Goal: Information Seeking & Learning: Learn about a topic

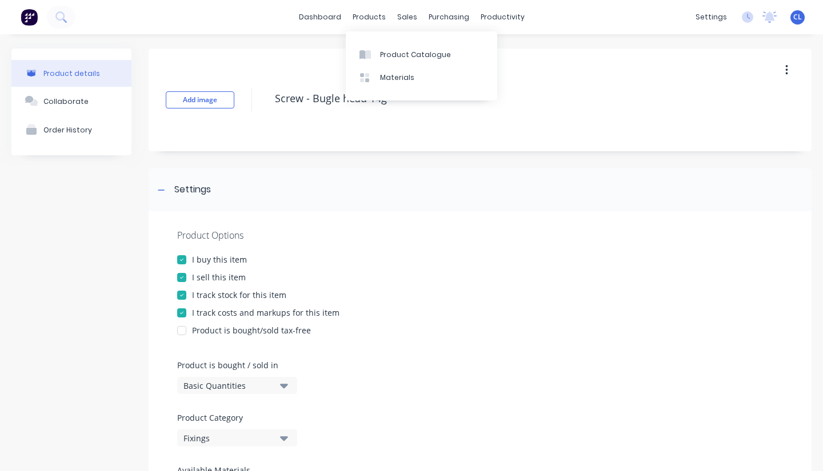
click at [374, 18] on div "products" at bounding box center [369, 17] width 45 height 17
click at [394, 50] on div "Product Catalogue" at bounding box center [415, 55] width 71 height 10
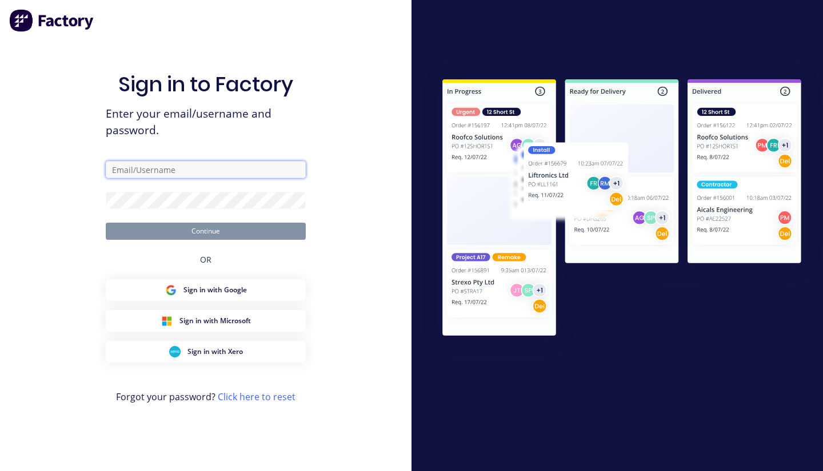
click at [142, 165] on input "text" at bounding box center [206, 169] width 200 height 17
type input "[PERSON_NAME][EMAIL_ADDRESS][DOMAIN_NAME]"
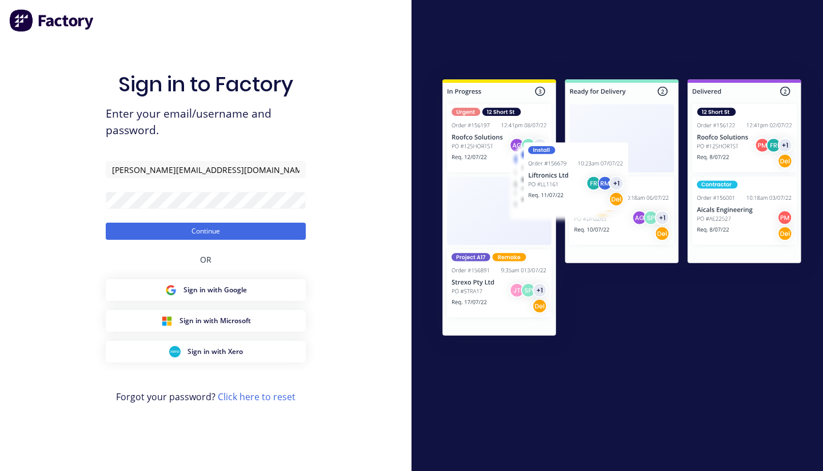
click at [218, 234] on button "Continue" at bounding box center [206, 231] width 200 height 17
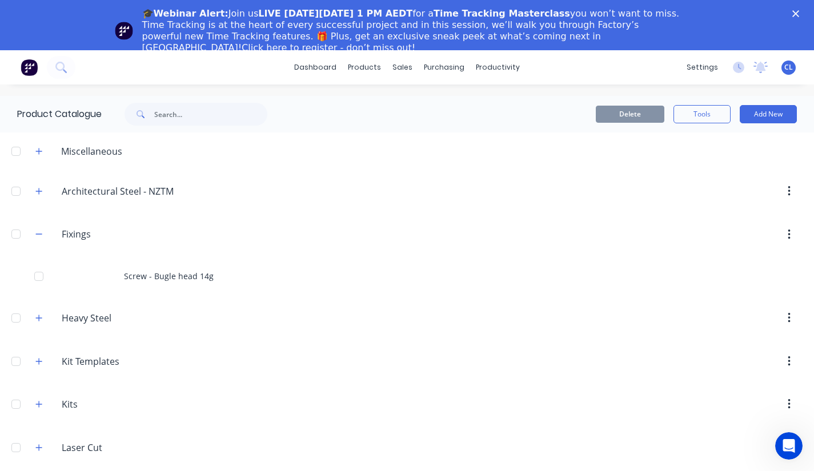
click at [383, 198] on div at bounding box center [504, 191] width 597 height 21
click at [39, 235] on icon "button" at bounding box center [38, 234] width 7 height 8
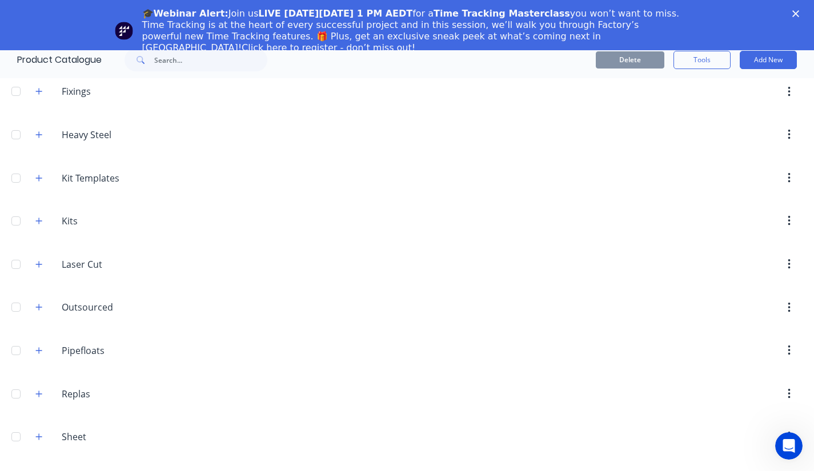
scroll to position [50, 0]
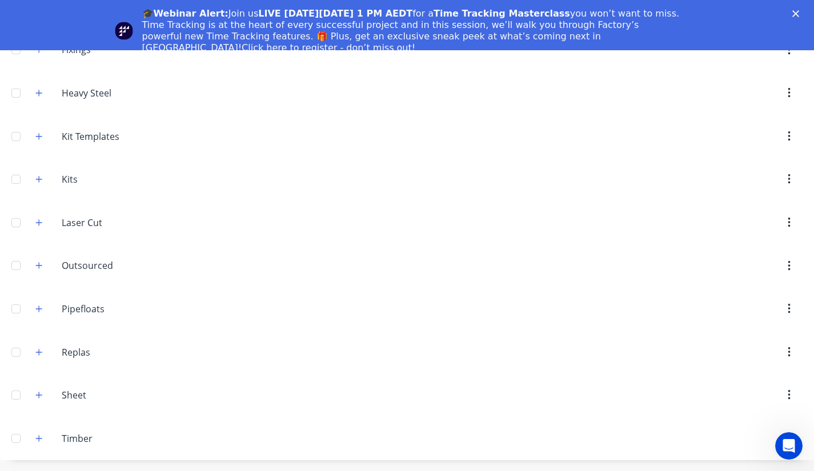
click at [38, 441] on icon "button" at bounding box center [38, 439] width 7 height 8
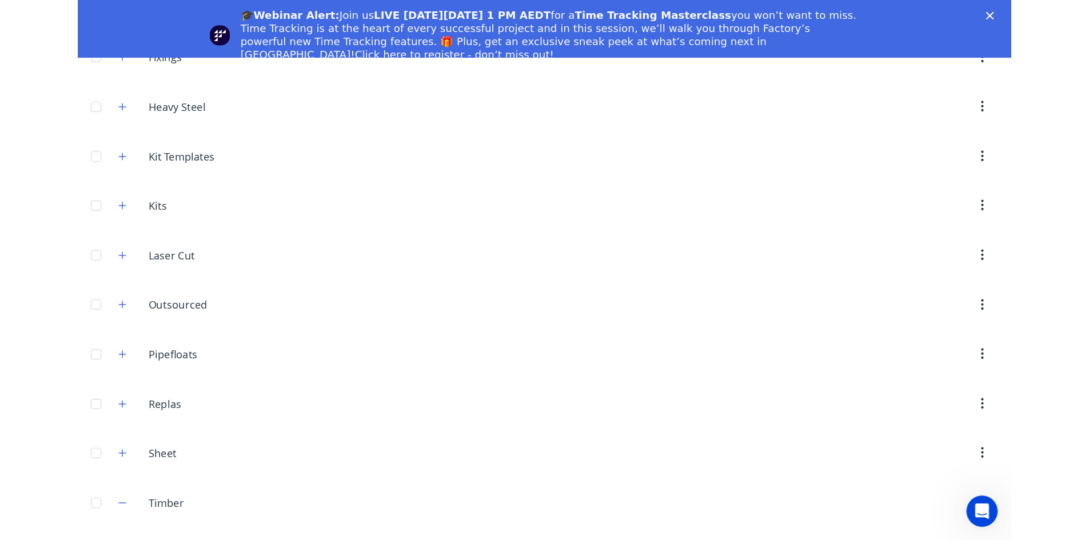
scroll to position [175, 0]
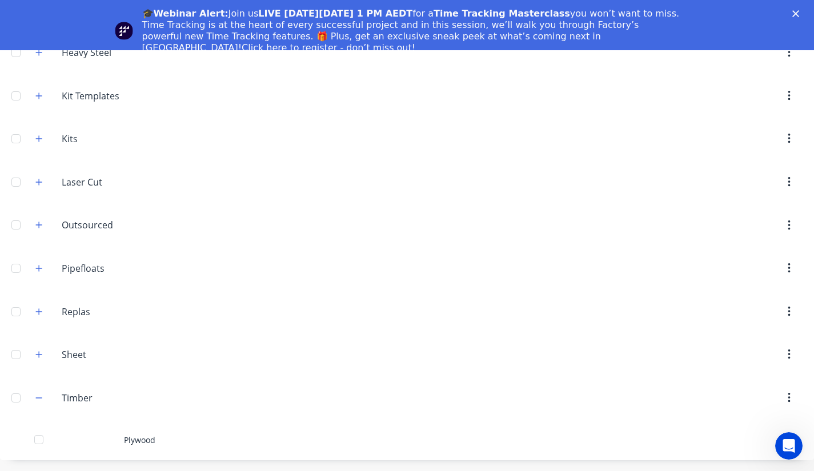
click at [139, 437] on div "Plywood" at bounding box center [407, 440] width 814 height 41
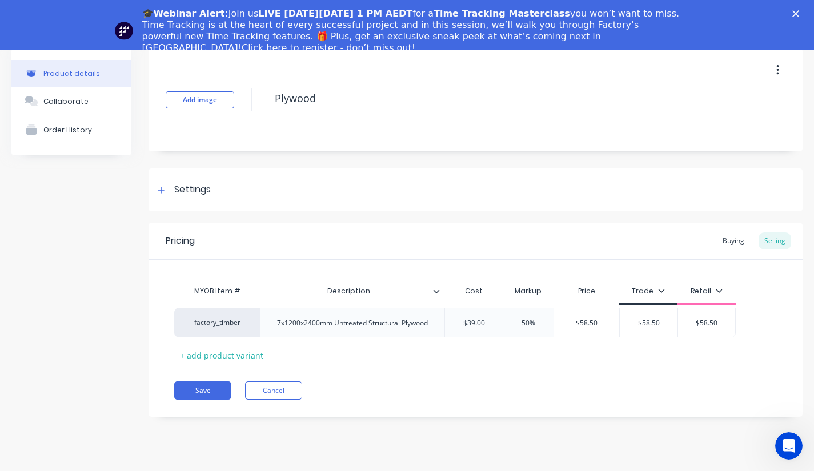
click at [195, 322] on div "factory_timber 7x1200x2400mm Untreated Structural Plywood $39.00 50% $58.50 $58…" at bounding box center [475, 321] width 603 height 30
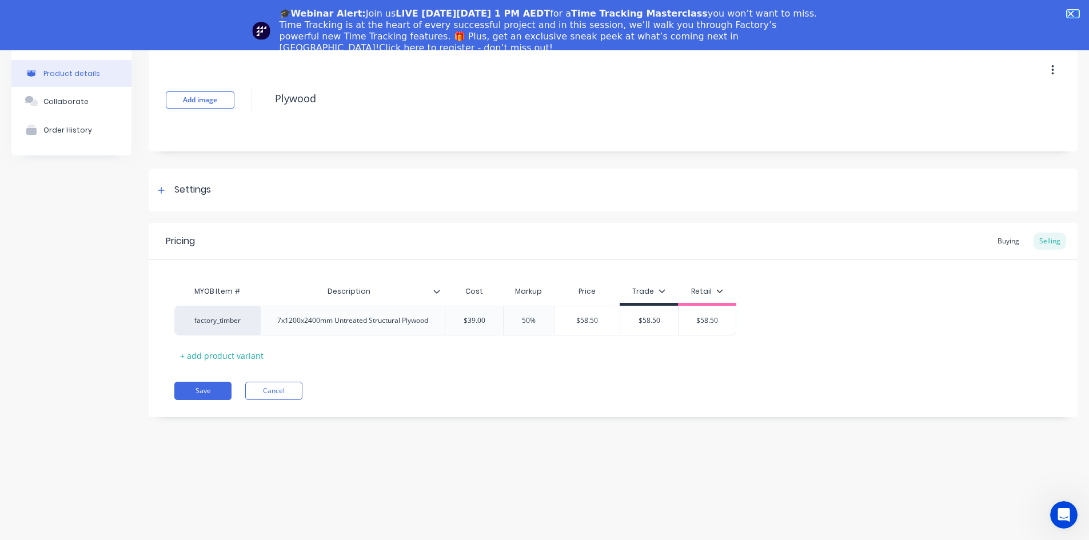
click at [822, 12] on polygon "Close" at bounding box center [1070, 13] width 7 height 7
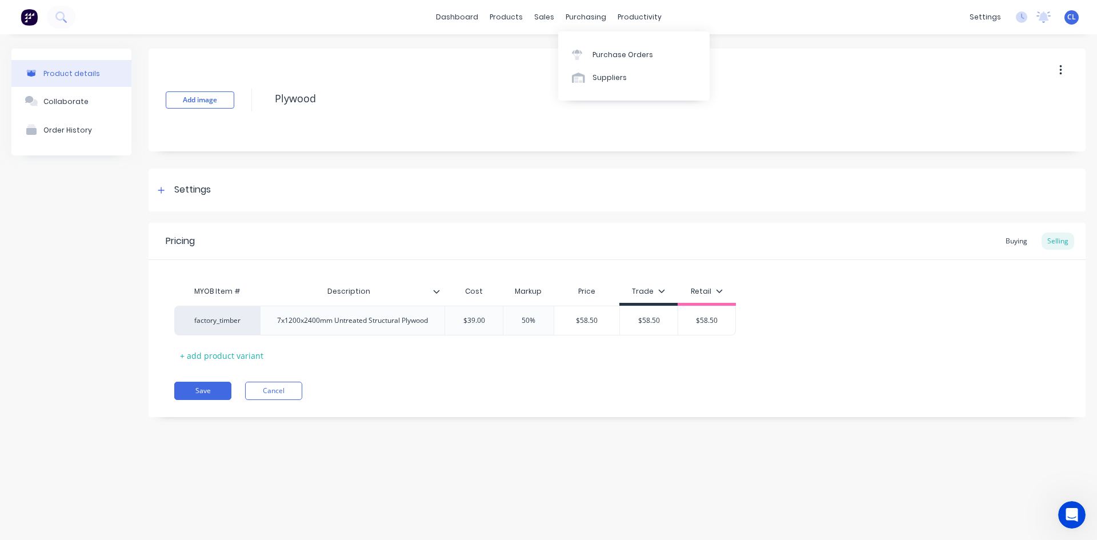
click at [594, 79] on div "Suppliers" at bounding box center [610, 78] width 34 height 10
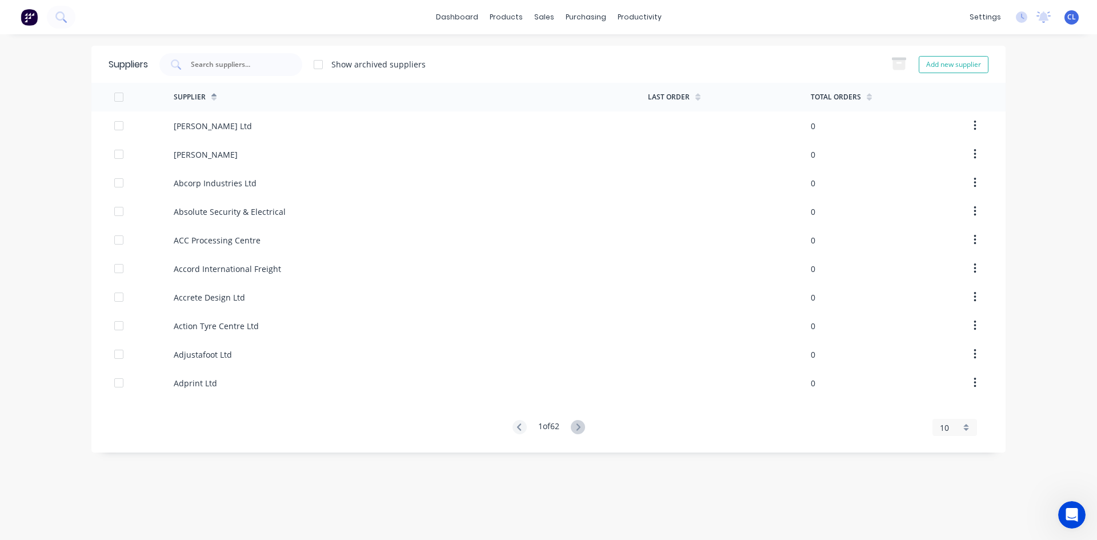
click at [241, 59] on input "text" at bounding box center [237, 64] width 95 height 11
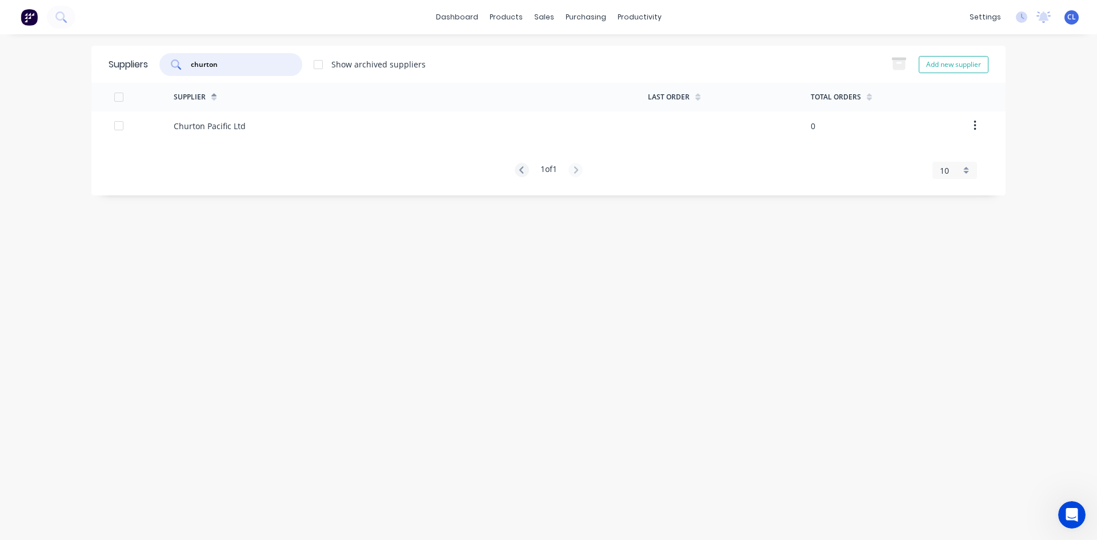
type input "churton"
click at [193, 127] on div "Churton Pacific Ltd" at bounding box center [210, 126] width 72 height 12
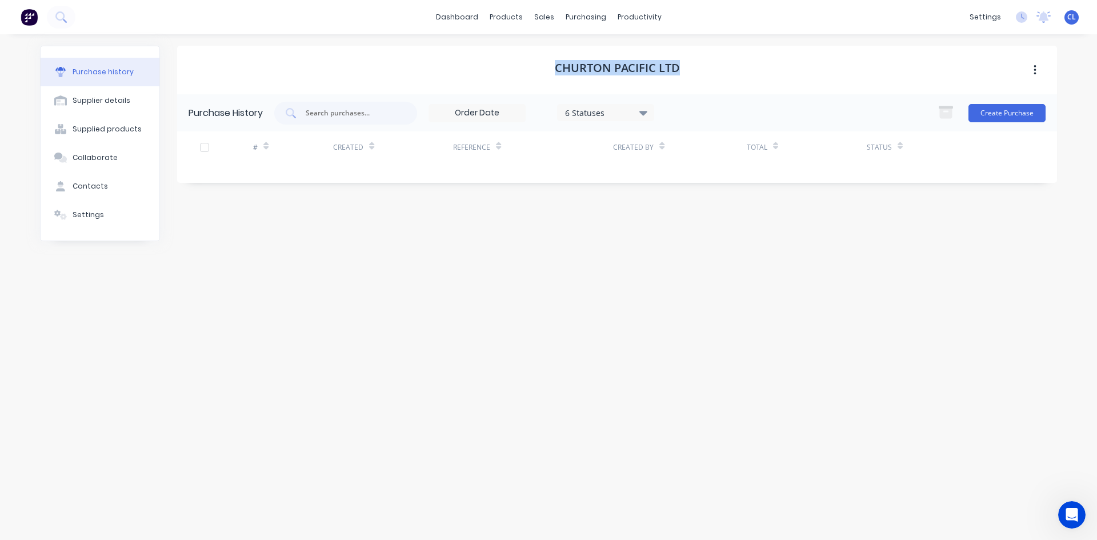
drag, startPoint x: 549, startPoint y: 71, endPoint x: 677, endPoint y: 73, distance: 128.0
click at [677, 73] on div "Churton Pacific Ltd" at bounding box center [617, 70] width 880 height 49
copy h1 "Churton Pacific Ltd"
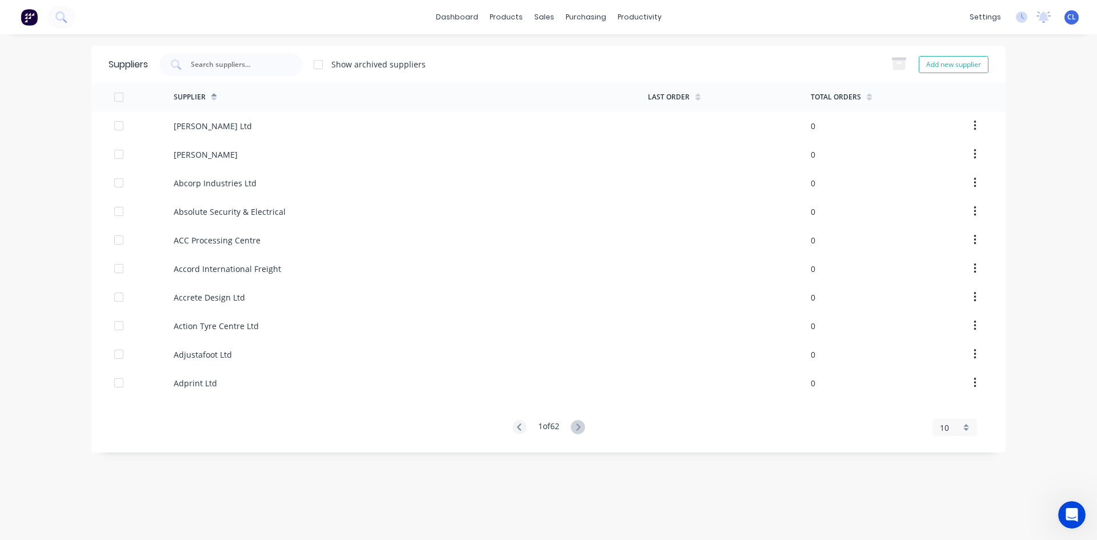
click at [247, 70] on input "text" at bounding box center [237, 64] width 95 height 11
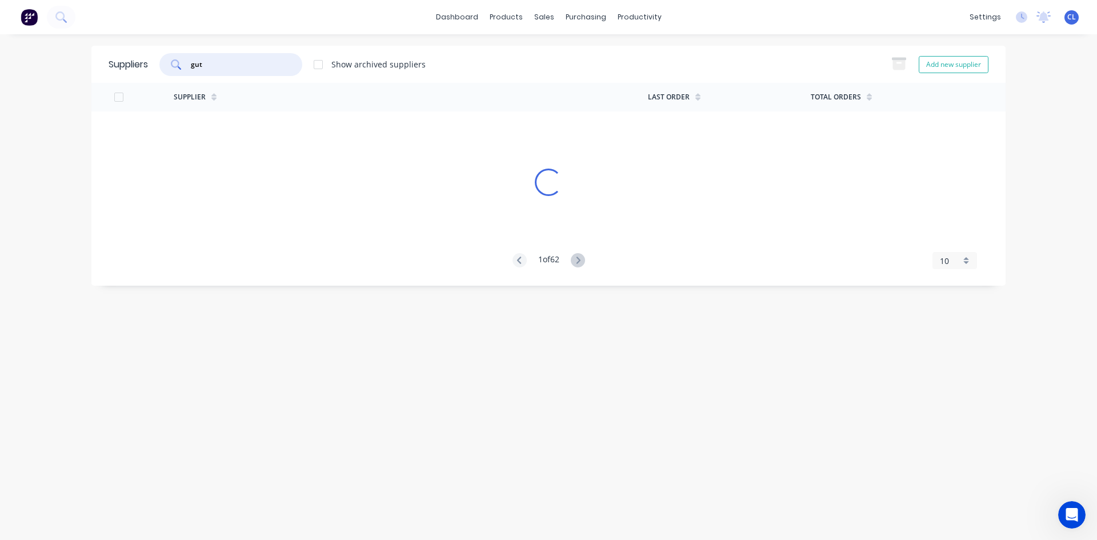
type input "[PERSON_NAME]"
drag, startPoint x: 234, startPoint y: 66, endPoint x: 173, endPoint y: 66, distance: 61.7
click at [173, 66] on div "[PERSON_NAME]" at bounding box center [230, 64] width 143 height 23
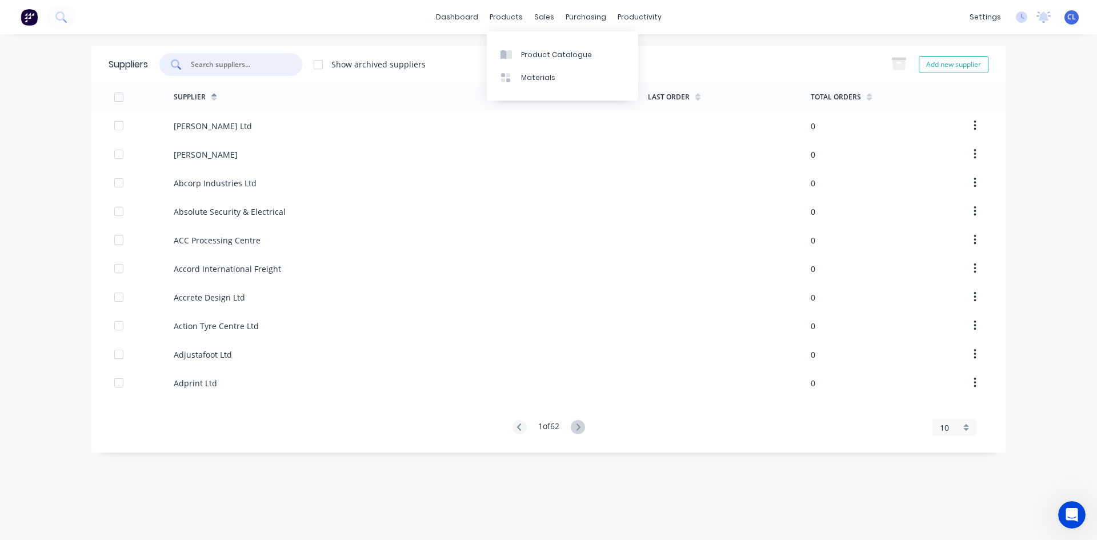
click at [538, 55] on div "Product Catalogue" at bounding box center [556, 55] width 71 height 10
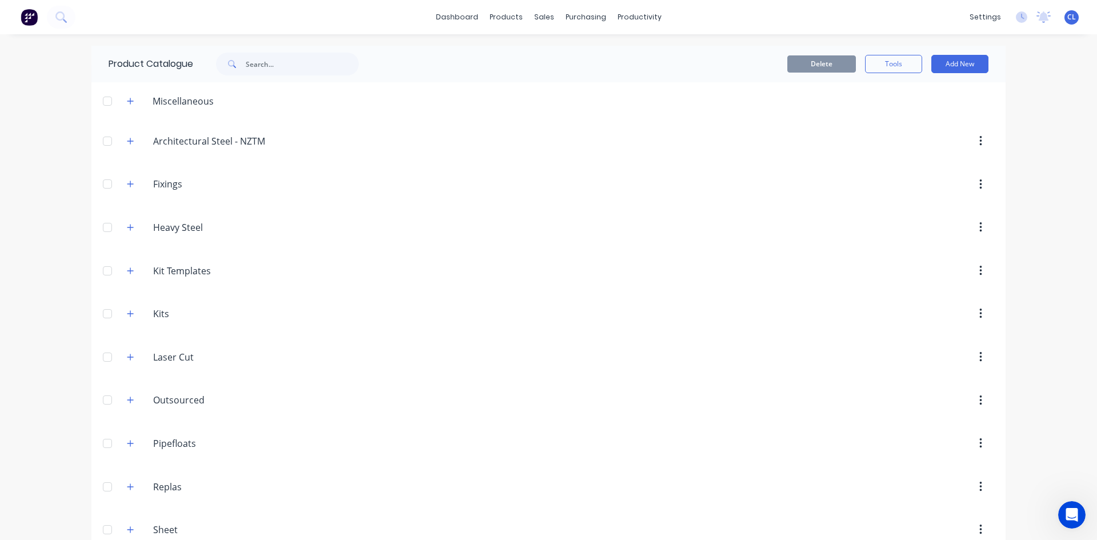
click at [128, 146] on button "button" at bounding box center [130, 141] width 14 height 14
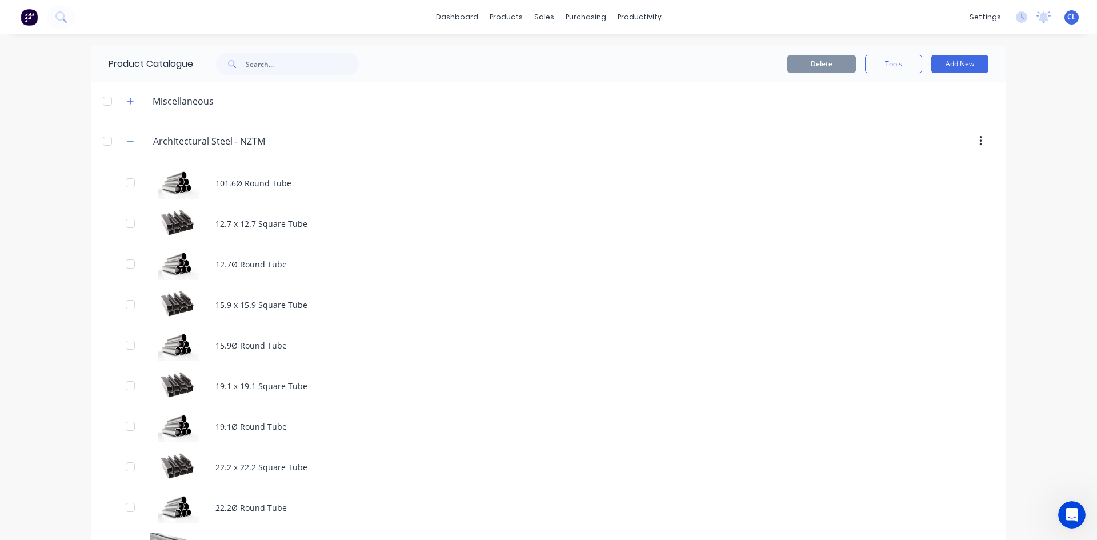
click at [225, 183] on div "101.6Ø Round Tube" at bounding box center [548, 183] width 914 height 41
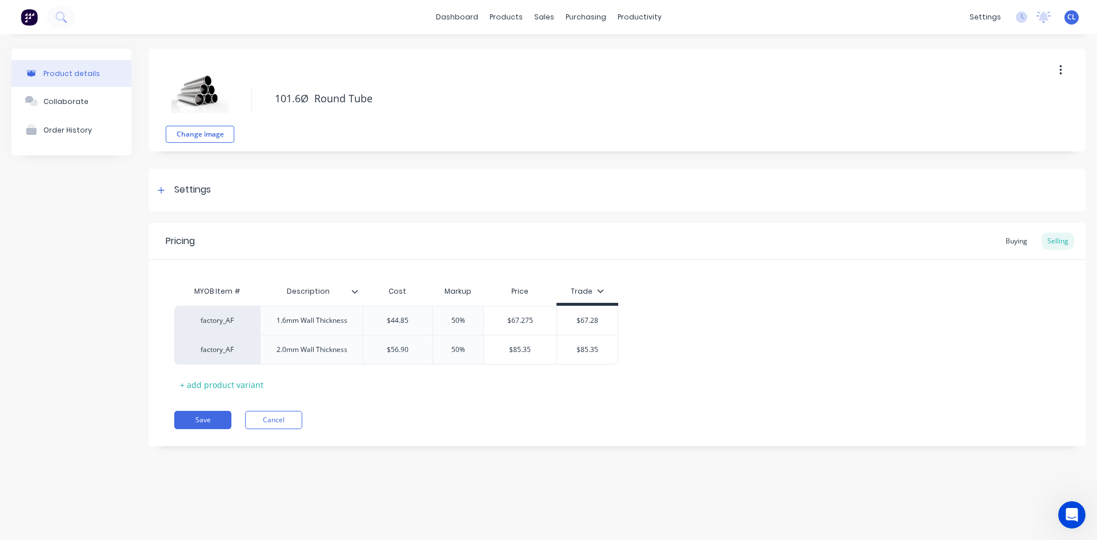
click at [194, 184] on div "Settings" at bounding box center [192, 190] width 37 height 14
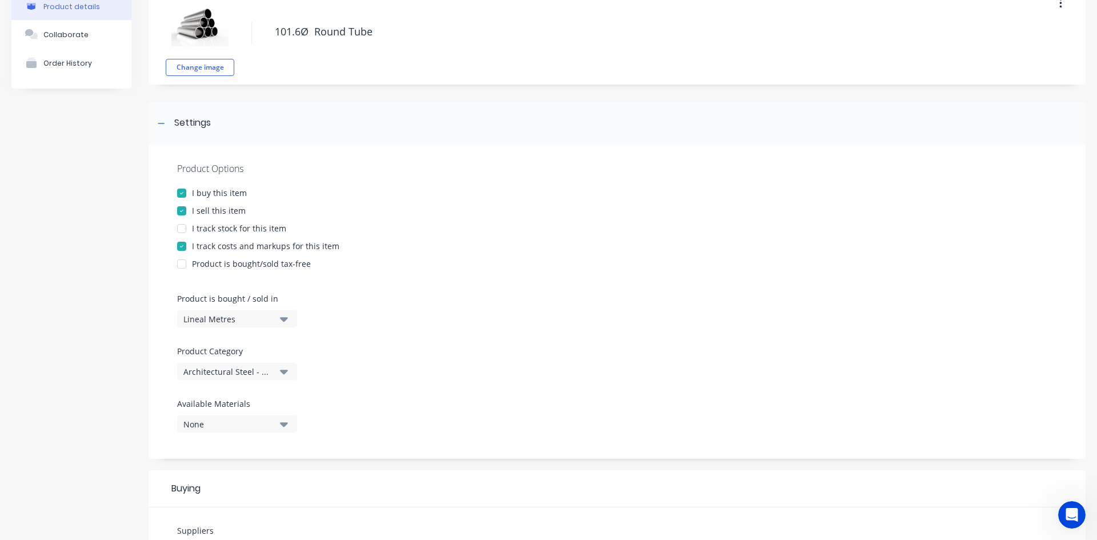
scroll to position [171, 0]
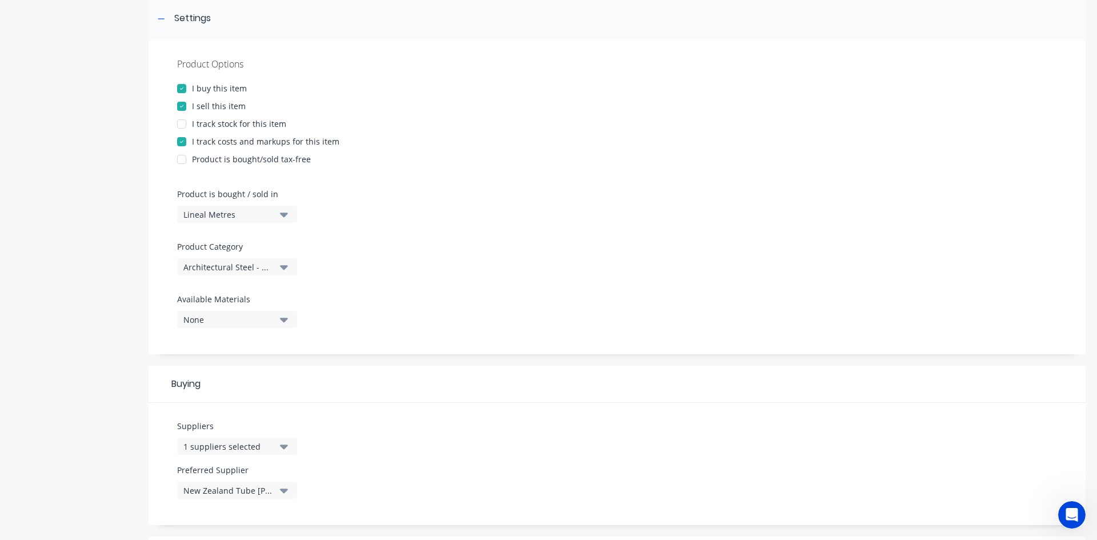
click at [285, 215] on icon "button" at bounding box center [284, 215] width 8 height 5
click at [560, 182] on div at bounding box center [617, 179] width 880 height 17
drag, startPoint x: 591, startPoint y: 231, endPoint x: 442, endPoint y: 159, distance: 166.1
click at [592, 230] on div "Product Options I buy this item I sell this item I track stock for this item I …" at bounding box center [617, 197] width 937 height 314
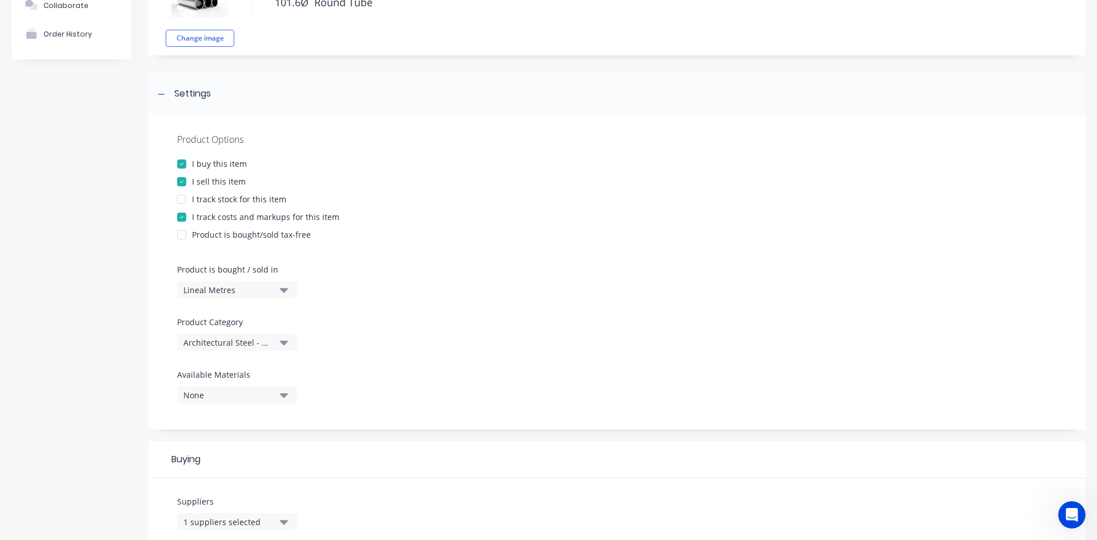
scroll to position [0, 0]
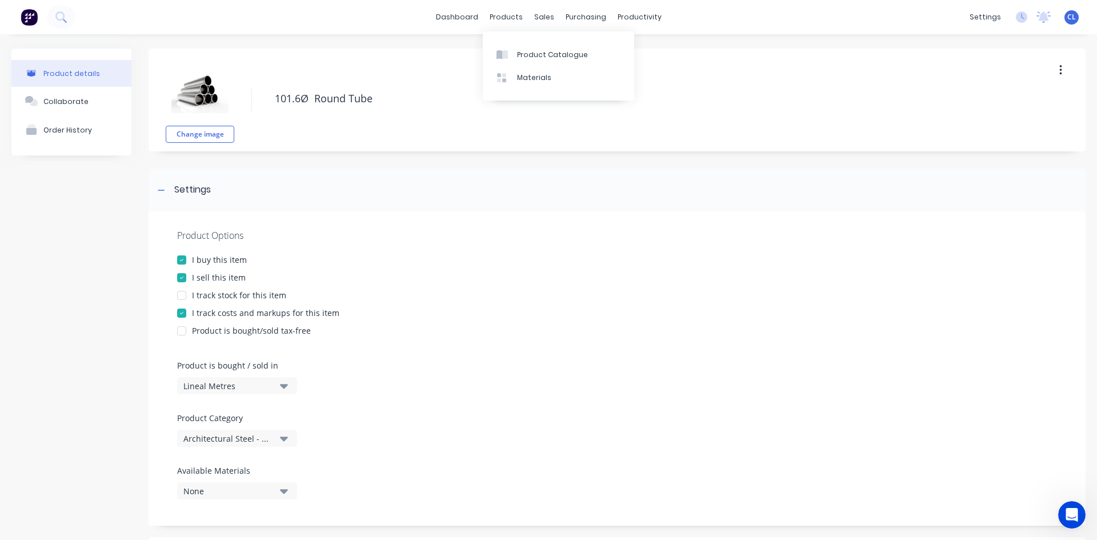
click at [534, 51] on div "Product Catalogue" at bounding box center [552, 55] width 71 height 10
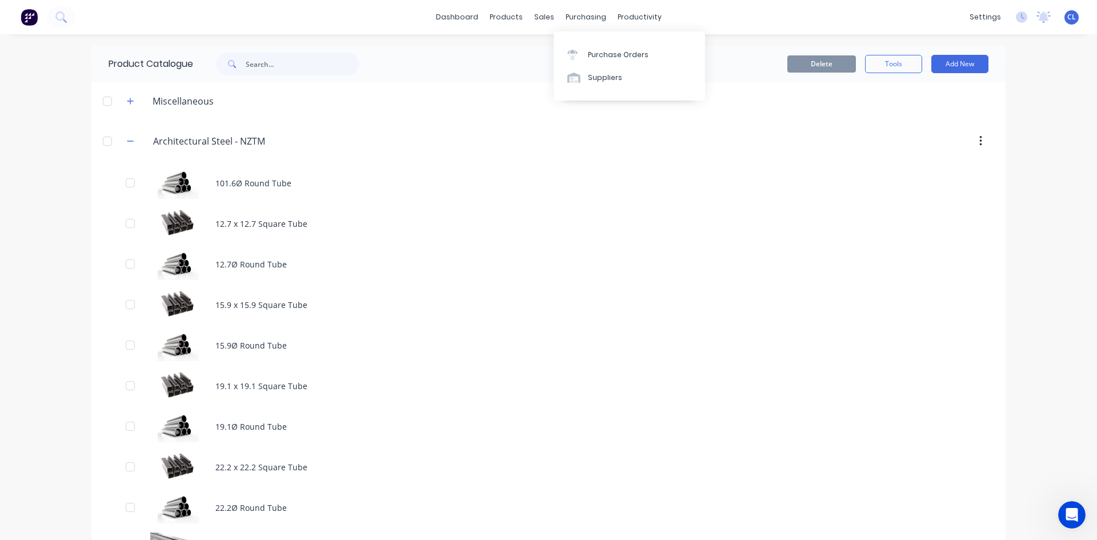
click at [595, 78] on div "Suppliers" at bounding box center [605, 78] width 34 height 10
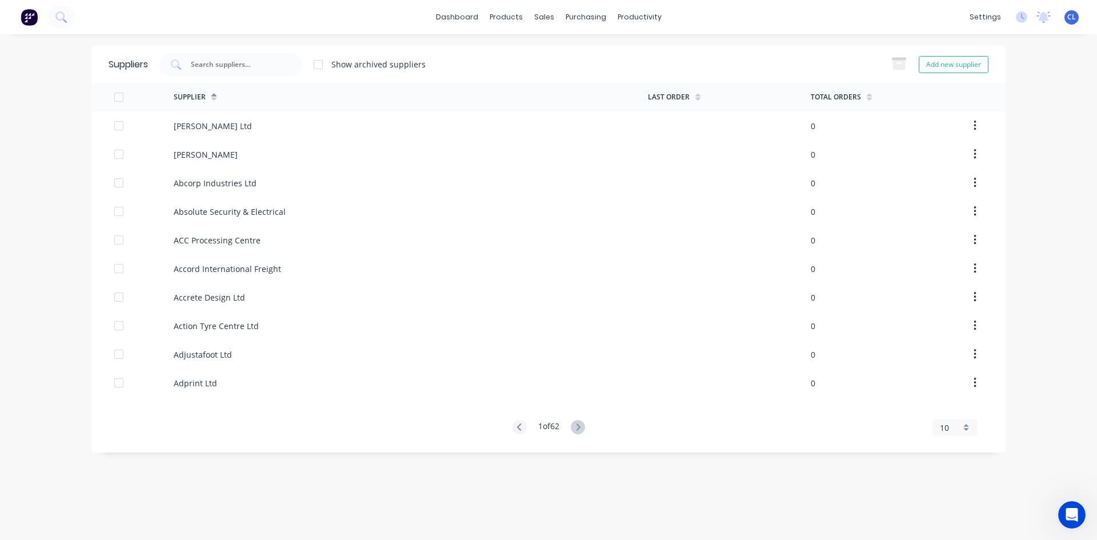
click at [372, 66] on div "Show archived suppliers" at bounding box center [378, 64] width 94 height 12
click at [261, 59] on input "text" at bounding box center [237, 64] width 95 height 11
type input "hur"
click at [213, 301] on div "[PERSON_NAME] Wholesale" at bounding box center [227, 297] width 106 height 12
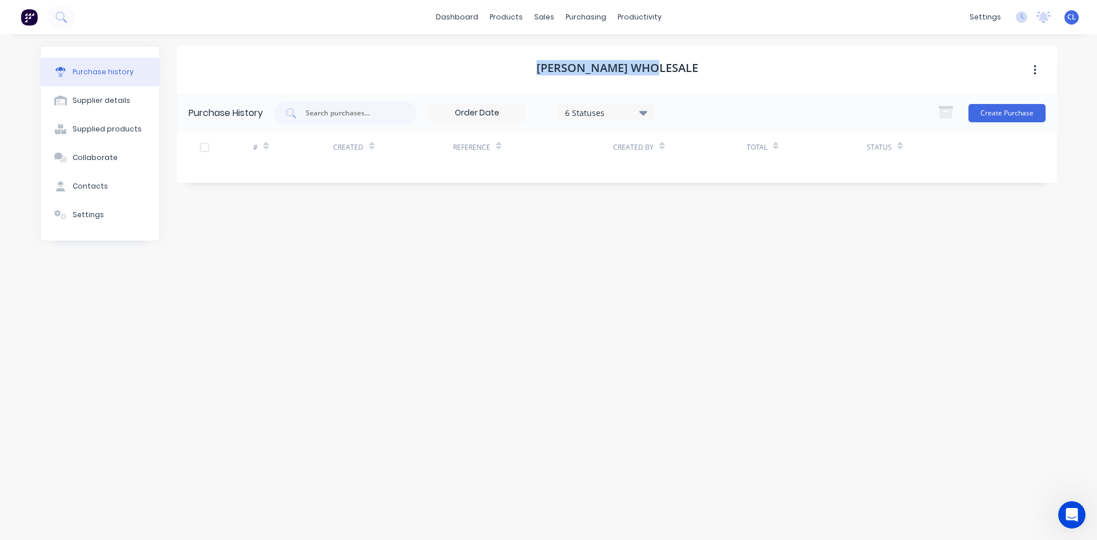
drag, startPoint x: 682, startPoint y: 68, endPoint x: 554, endPoint y: 75, distance: 127.6
click at [554, 75] on div "[PERSON_NAME] Wholesale" at bounding box center [617, 70] width 880 height 49
copy h1 "[PERSON_NAME] Wholesale"
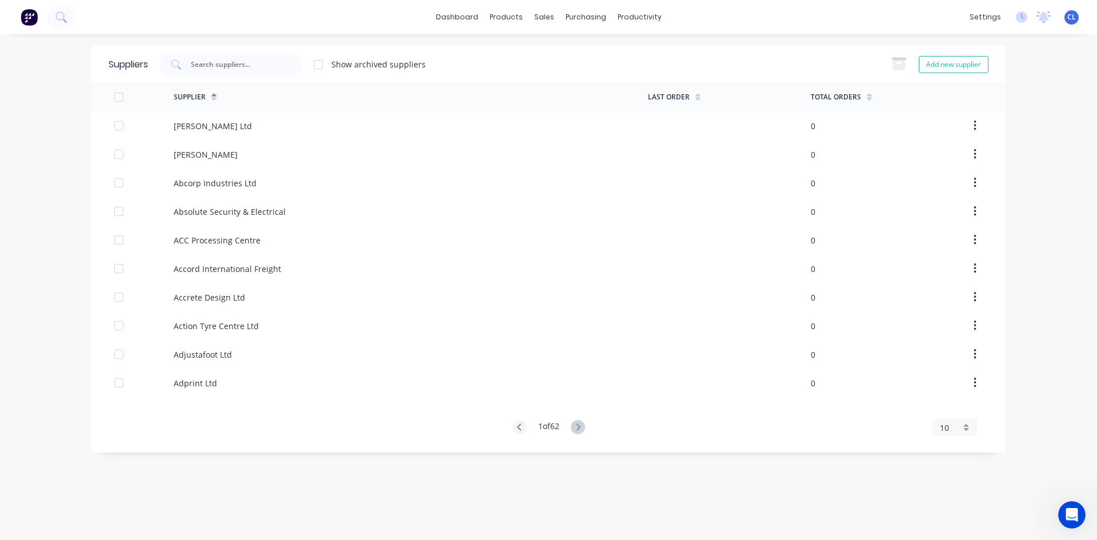
click at [239, 66] on input "text" at bounding box center [237, 64] width 95 height 11
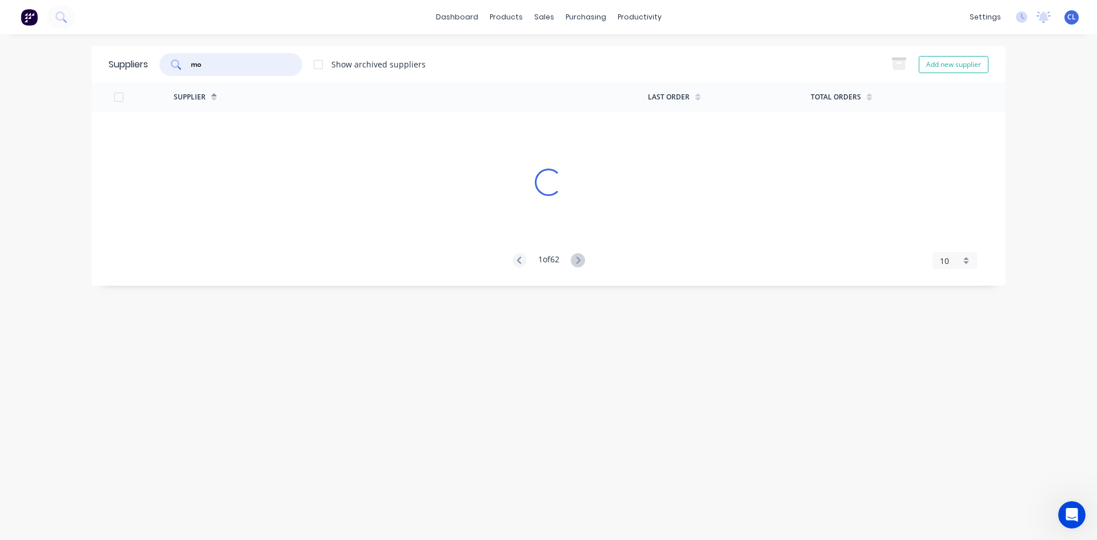
type input "m"
type input "i"
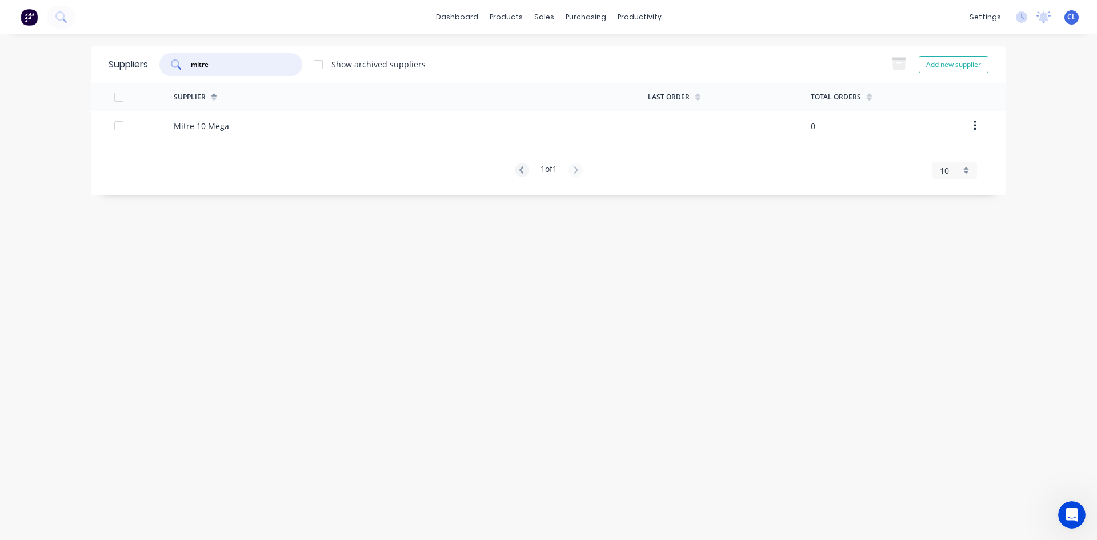
type input "mitre"
click at [150, 316] on div "Suppliers mitre Show archived suppliers Add new supplier Supplier Last Order To…" at bounding box center [548, 287] width 914 height 483
click at [505, 19] on div "products" at bounding box center [506, 17] width 45 height 17
click at [527, 57] on div "Product Catalogue" at bounding box center [556, 55] width 71 height 10
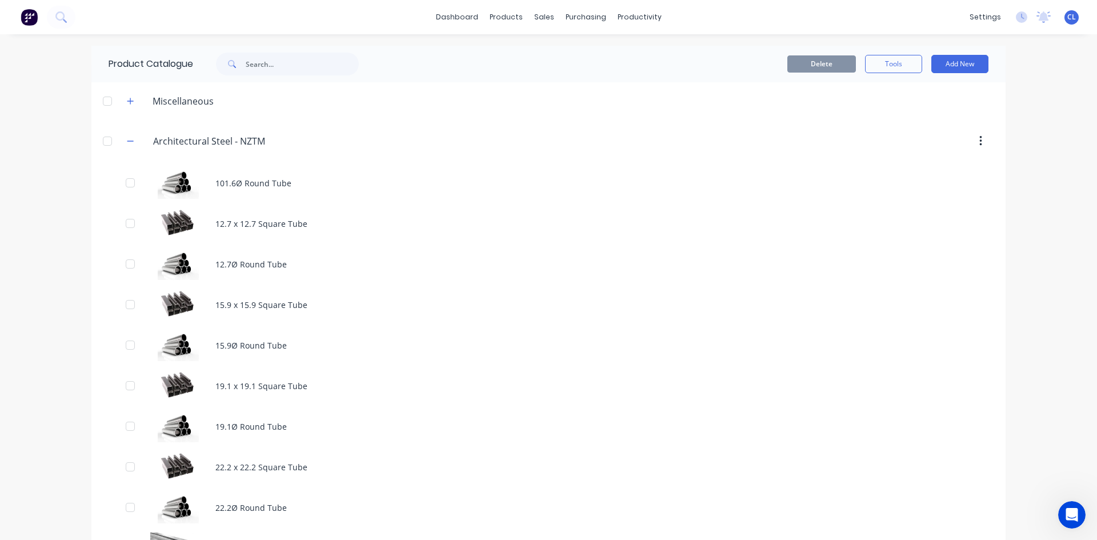
click at [127, 143] on icon "button" at bounding box center [130, 141] width 7 height 8
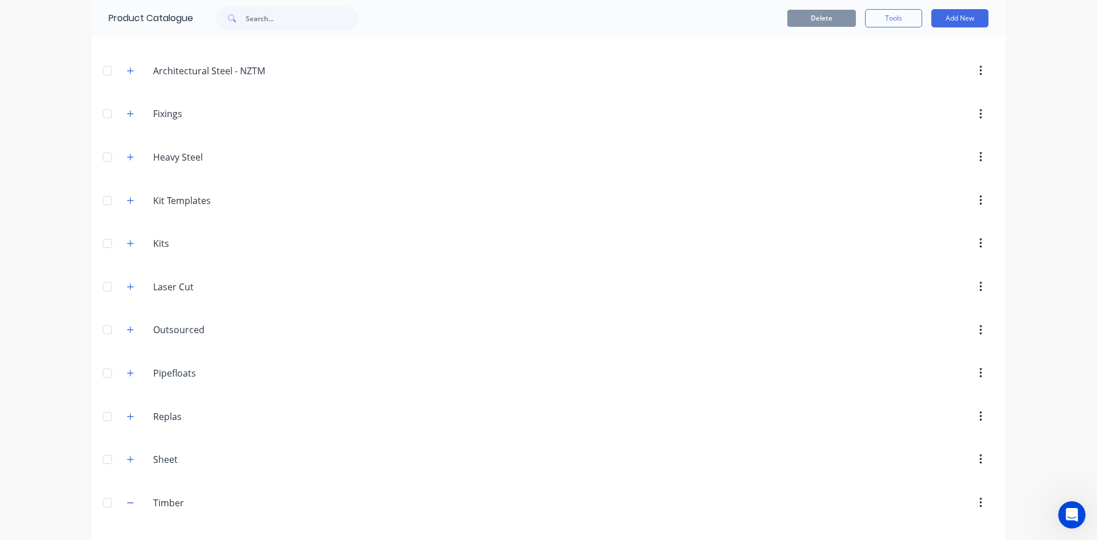
scroll to position [107, 0]
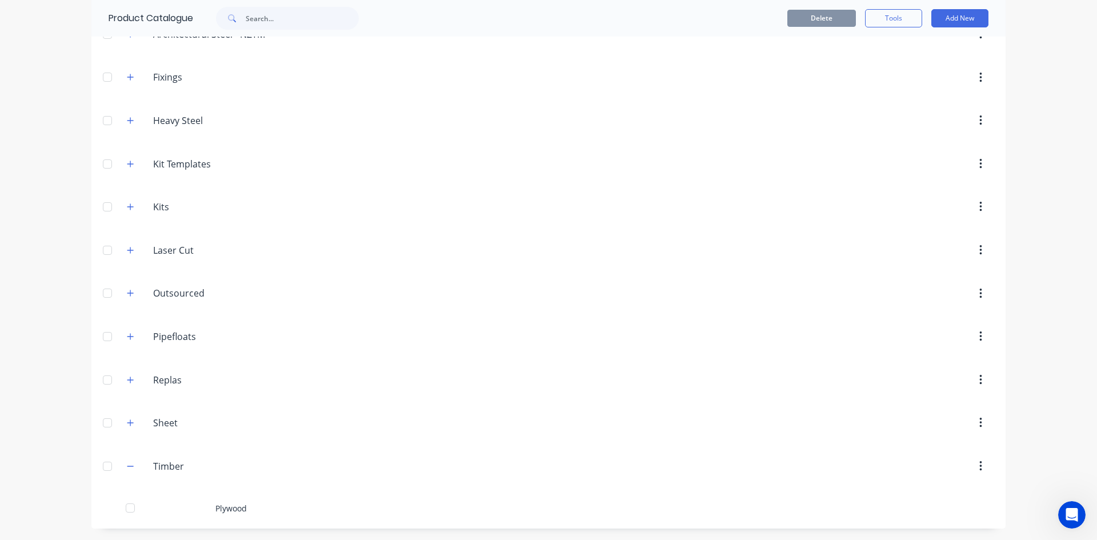
click at [127, 120] on icon "button" at bounding box center [130, 121] width 7 height 8
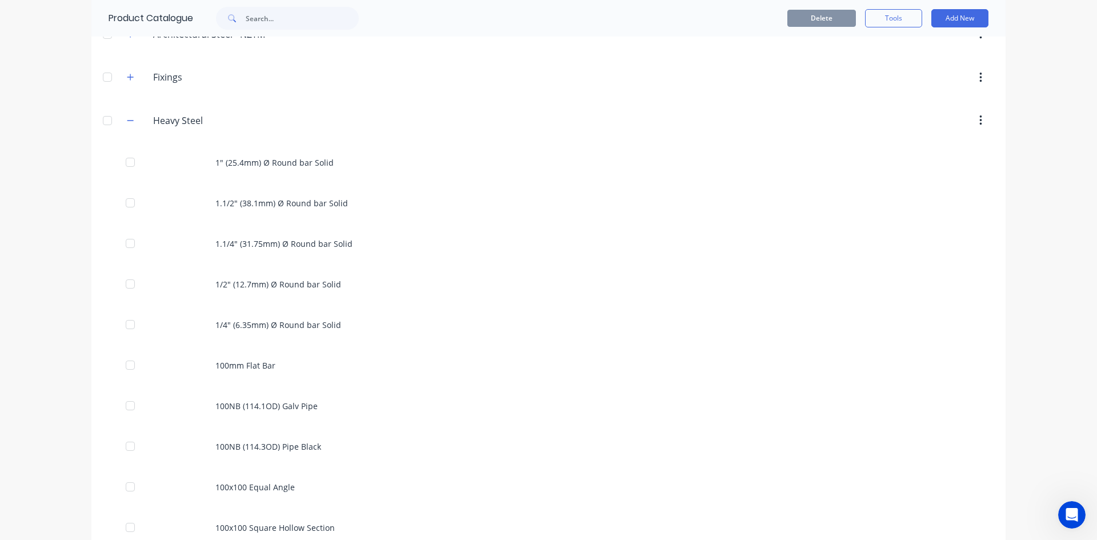
click at [231, 165] on div "1" (25.4mm) Ø Round bar Solid" at bounding box center [548, 162] width 914 height 41
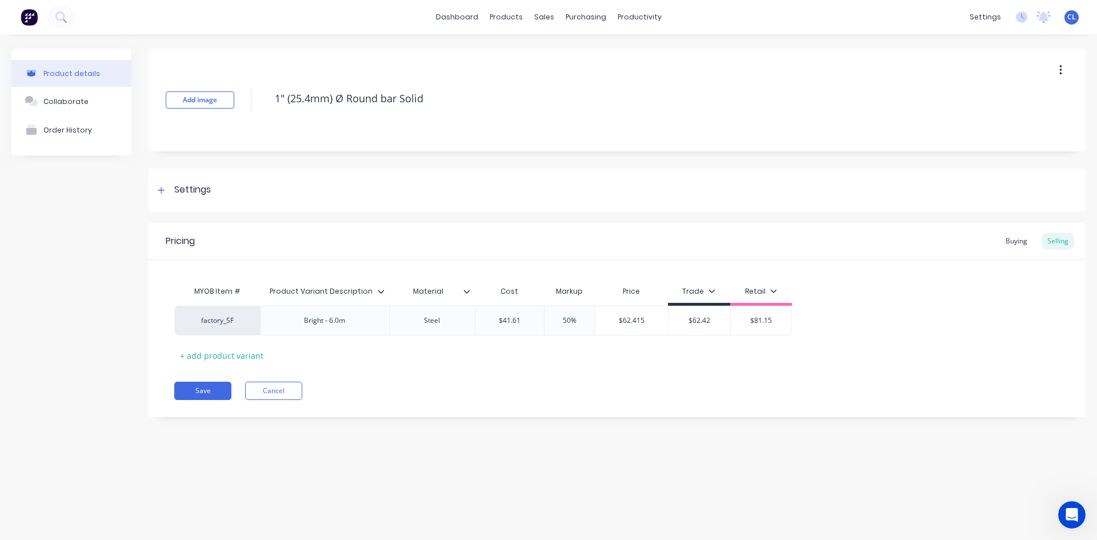
click at [822, 237] on div "Buying" at bounding box center [1016, 241] width 33 height 17
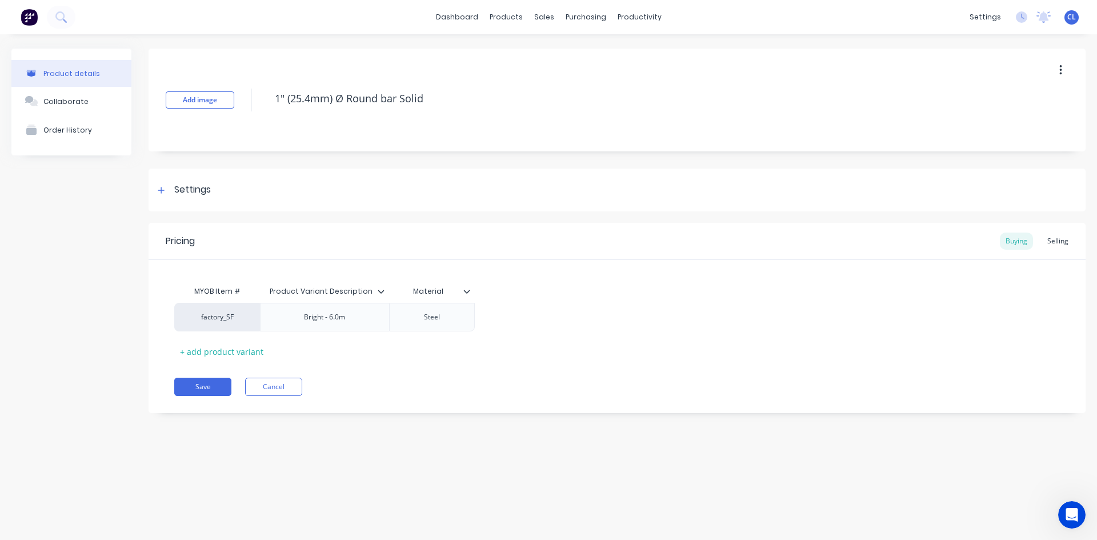
click at [822, 242] on div "Selling" at bounding box center [1058, 241] width 33 height 17
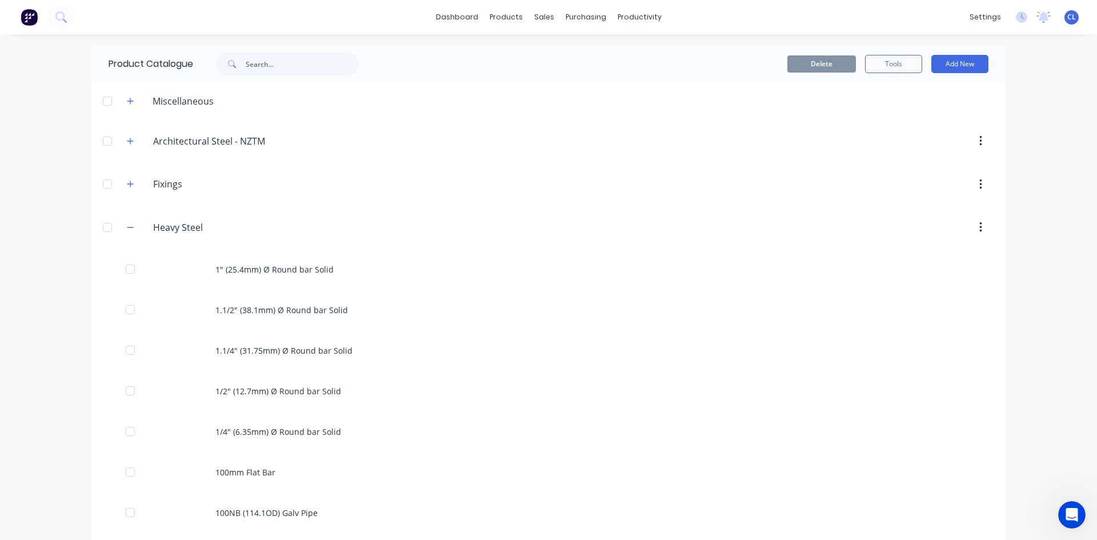
click at [127, 229] on icon "button" at bounding box center [130, 227] width 7 height 8
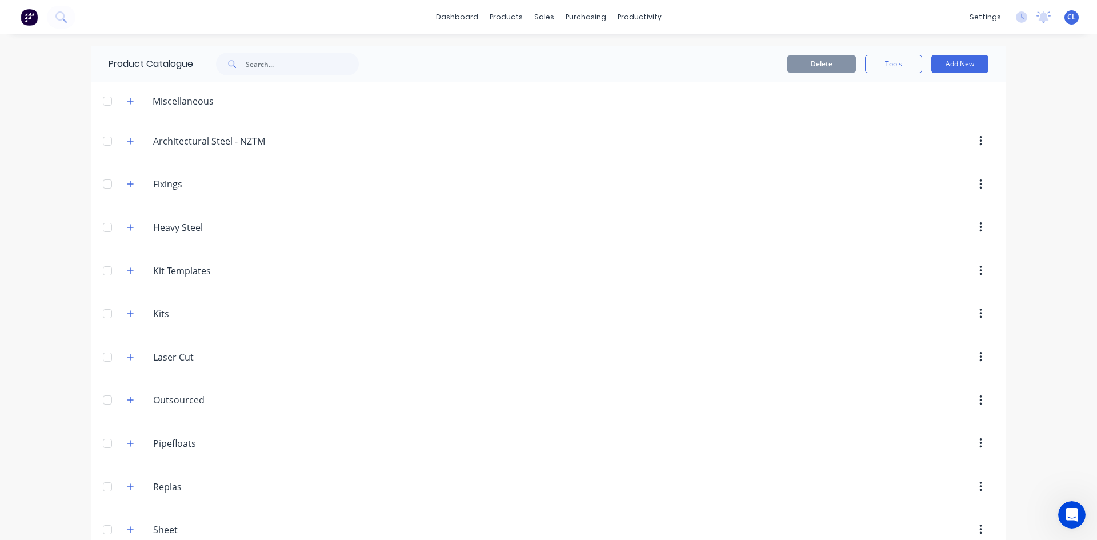
click at [127, 185] on icon "button" at bounding box center [130, 184] width 7 height 8
click at [237, 228] on div "Screw - Bugle head 14g" at bounding box center [548, 226] width 914 height 41
click at [279, 229] on div "Screw - Bugle head 14g" at bounding box center [548, 226] width 914 height 41
